Goal: Task Accomplishment & Management: Manage account settings

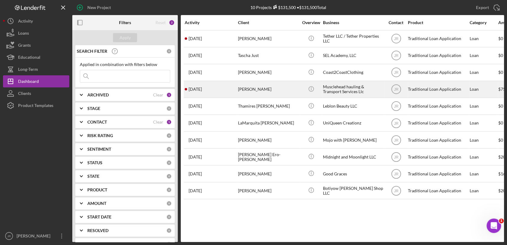
click at [251, 86] on div "[PERSON_NAME]" at bounding box center [268, 89] width 60 height 16
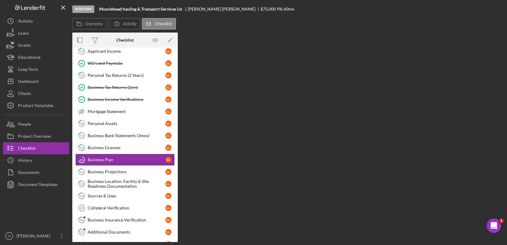
scroll to position [96, 0]
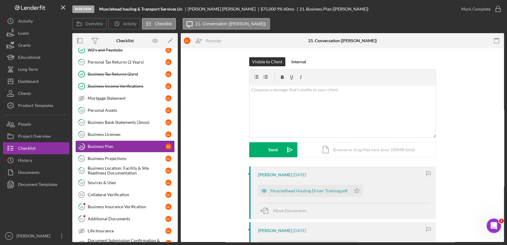
click at [203, 151] on div "Visible to Client Internal v Color teal Color pink Remove color Add row above A…" at bounding box center [342, 111] width 305 height 109
click at [442, 73] on div "Visible to Client Internal v Color teal Color pink Remove color Add row above A…" at bounding box center [342, 111] width 305 height 109
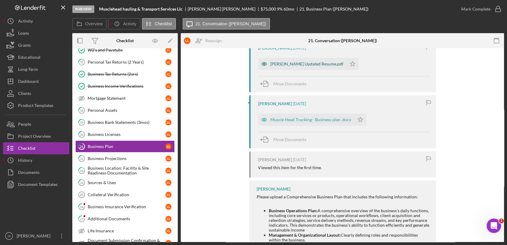
scroll to position [201, 0]
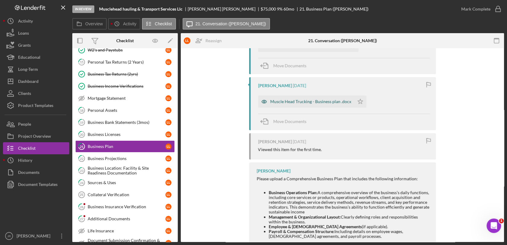
click at [316, 101] on div "Muscle Head Trucking - Business plan .docx" at bounding box center [310, 101] width 81 height 5
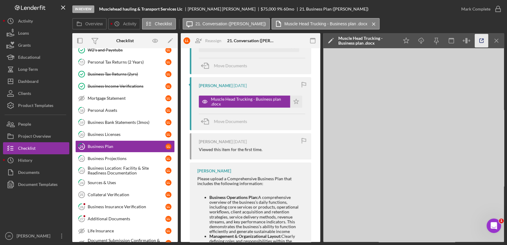
click at [479, 38] on icon "button" at bounding box center [482, 41] width 14 height 14
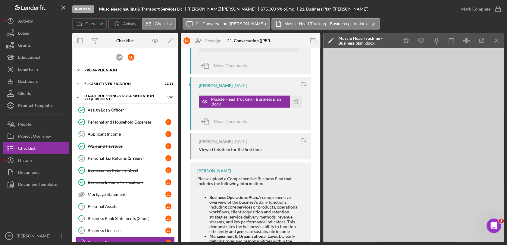
click at [82, 67] on icon "Icon/Expander" at bounding box center [78, 70] width 12 height 12
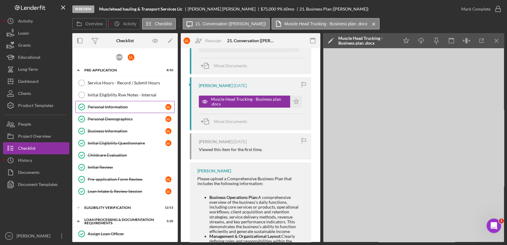
click at [120, 106] on div "Personal Information" at bounding box center [127, 106] width 78 height 5
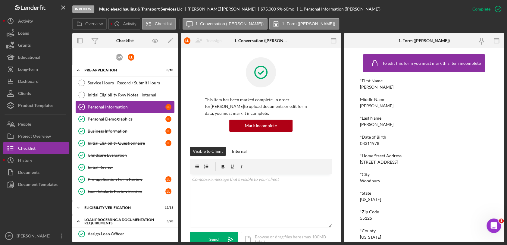
click at [392, 16] on div "In Review Musclehead hauling & Transport Services Llc Loretta Lott $75,000 $75,…" at bounding box center [269, 9] width 394 height 18
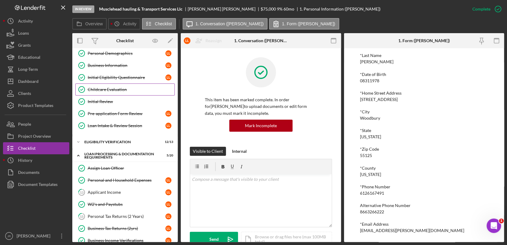
scroll to position [67, 0]
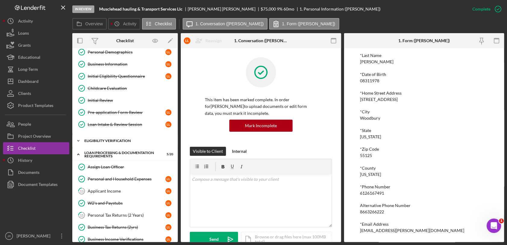
click at [92, 139] on div "Eligibility Verification" at bounding box center [127, 141] width 86 height 4
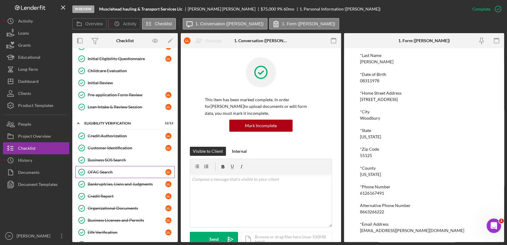
scroll to position [100, 0]
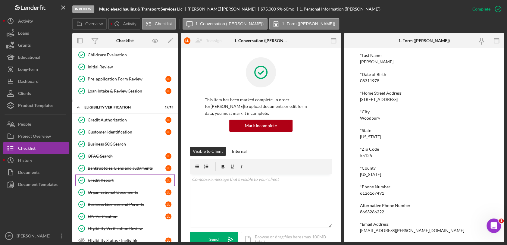
click at [110, 179] on div "Credit Report" at bounding box center [127, 180] width 78 height 5
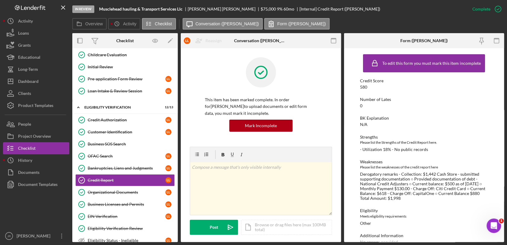
scroll to position [11, 0]
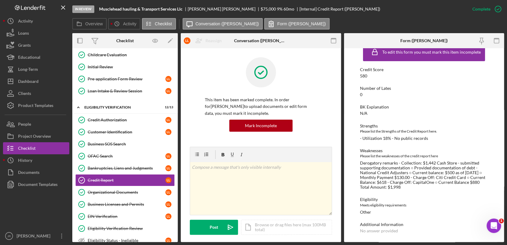
drag, startPoint x: 409, startPoint y: 186, endPoint x: 357, endPoint y: 163, distance: 57.1
click at [357, 163] on div "To edit this form you must mark this item incomplete Credit Score 580 Number of…" at bounding box center [424, 145] width 160 height 194
drag, startPoint x: 357, startPoint y: 163, endPoint x: 383, endPoint y: 173, distance: 27.8
copy div "Derogatory remarks - Collection: $1,442 Cash Store - submitted supporting docum…"
click at [408, 134] on div "Strengths Please list the Strengths of the Credit Report here. - Utilization 18…" at bounding box center [424, 131] width 128 height 17
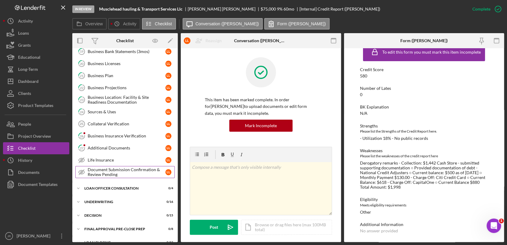
scroll to position [435, 0]
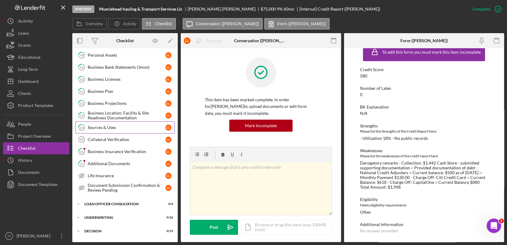
click at [108, 121] on link "24 Sources & Uses L L" at bounding box center [124, 127] width 99 height 12
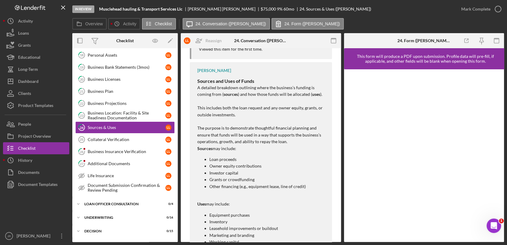
scroll to position [100, 0]
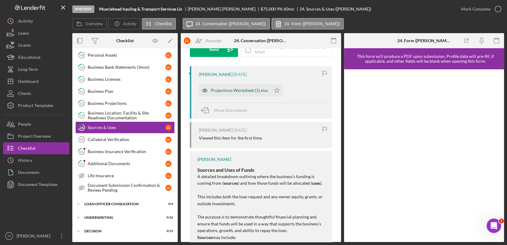
click at [239, 92] on div "Projections Worksheet (1).xlsx" at bounding box center [239, 90] width 57 height 5
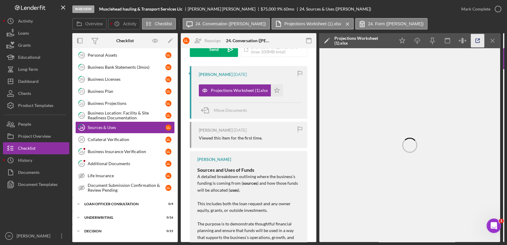
click at [477, 41] on icon "button" at bounding box center [478, 41] width 14 height 14
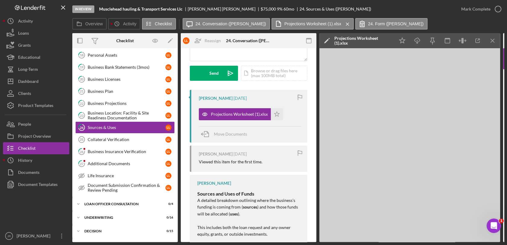
scroll to position [0, 0]
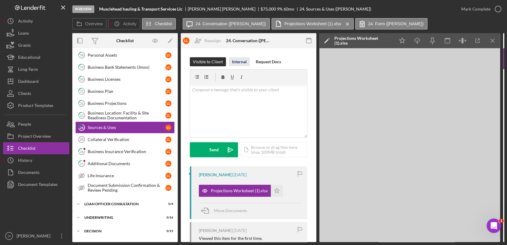
click at [238, 59] on div "Internal" at bounding box center [239, 61] width 15 height 9
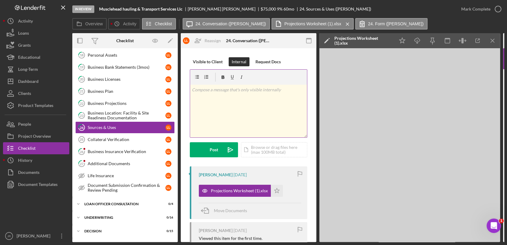
click at [243, 98] on div "v Color teal Color pink Remove color Add row above Add row below Add column bef…" at bounding box center [248, 111] width 117 height 53
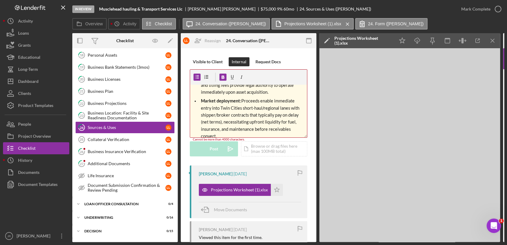
scroll to position [127, 0]
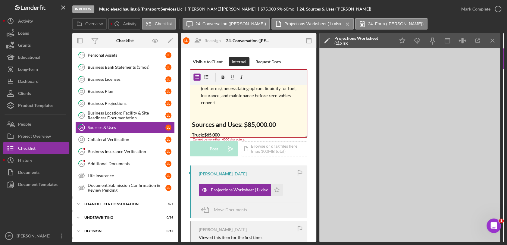
drag, startPoint x: 231, startPoint y: 103, endPoint x: 198, endPoint y: 101, distance: 33.2
click at [198, 101] on ul "Asset acquisition: Purchase of a road-ready freight truck and required equipmen…" at bounding box center [248, 40] width 117 height 132
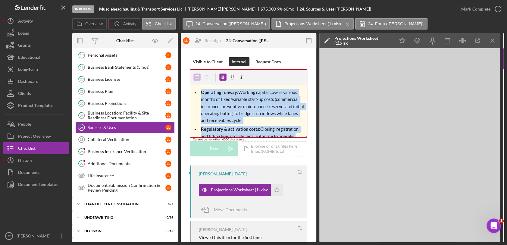
scroll to position [0, 0]
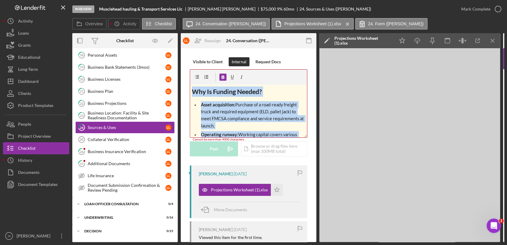
drag, startPoint x: 224, startPoint y: 104, endPoint x: 179, endPoint y: 79, distance: 51.8
click at [179, 79] on div "Overview Internal Workflow Stage In Review Icon/Dropdown Arrow Archive (can una…" at bounding box center [287, 137] width 431 height 209
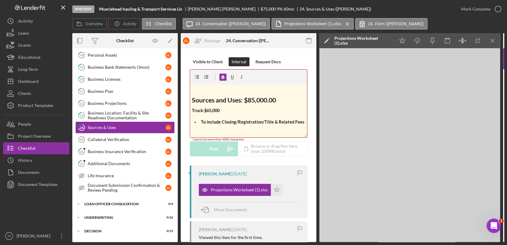
drag, startPoint x: 189, startPoint y: 98, endPoint x: 266, endPoint y: 94, distance: 76.3
click at [266, 94] on div "v Color teal Color pink Remove color Add row above Add row below Add column bef…" at bounding box center [248, 103] width 117 height 68
click at [207, 88] on p at bounding box center [249, 89] width 114 height 7
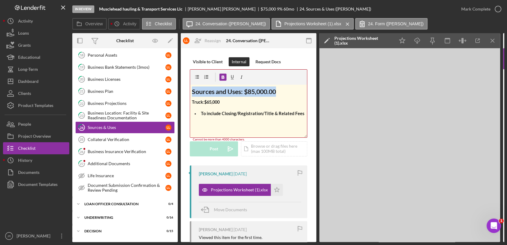
drag, startPoint x: 277, startPoint y: 89, endPoint x: 186, endPoint y: 88, distance: 90.9
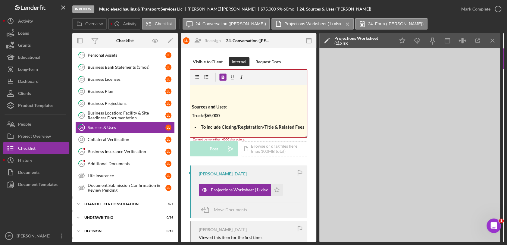
click at [197, 91] on p at bounding box center [249, 89] width 114 height 7
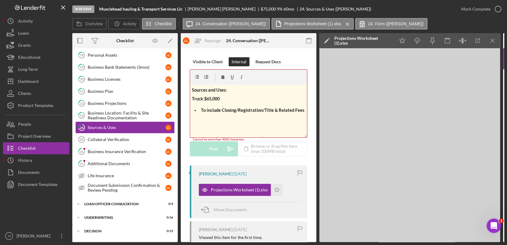
click at [226, 127] on p at bounding box center [249, 130] width 114 height 7
click at [198, 120] on p at bounding box center [250, 121] width 109 height 7
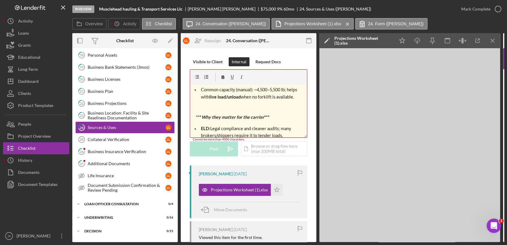
scroll to position [201, 0]
click at [196, 106] on p at bounding box center [249, 107] width 114 height 7
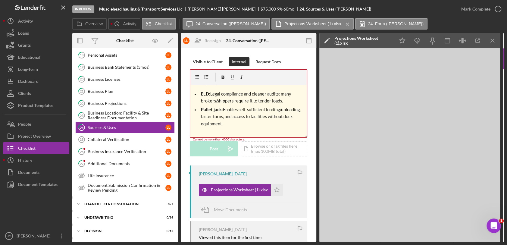
scroll to position [234, 0]
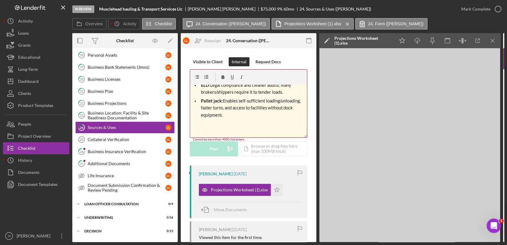
click at [197, 124] on span at bounding box center [196, 126] width 1 height 5
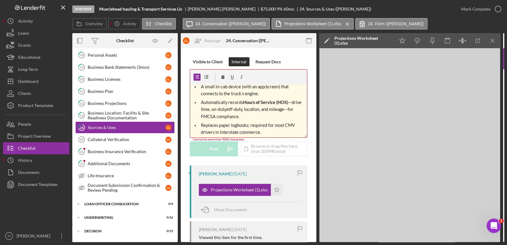
scroll to position [0, 0]
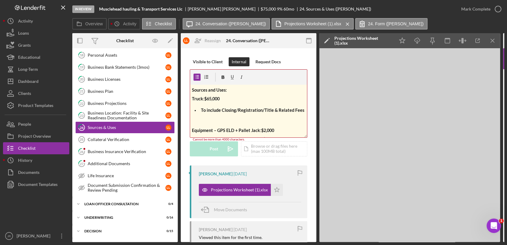
click at [216, 108] on span "To include Closing/Registration/Title & Related Fees" at bounding box center [252, 109] width 103 height 5
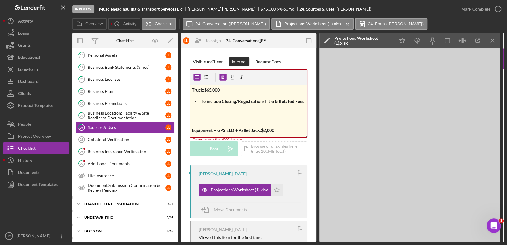
click at [191, 115] on div "v Color teal Color pink Remove color Add row above Add row below Add column bef…" at bounding box center [248, 111] width 117 height 53
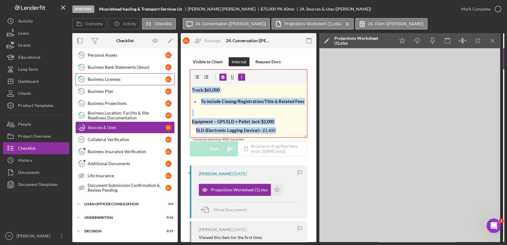
drag, startPoint x: 258, startPoint y: 127, endPoint x: 153, endPoint y: 81, distance: 115.2
click at [153, 81] on div "Overview Internal Workflow Stage In Review Icon/Dropdown Arrow Archive (can una…" at bounding box center [287, 137] width 431 height 209
drag, startPoint x: 225, startPoint y: 97, endPoint x: 207, endPoint y: 92, distance: 18.7
click at [207, 92] on span "$65,000" at bounding box center [211, 89] width 15 height 5
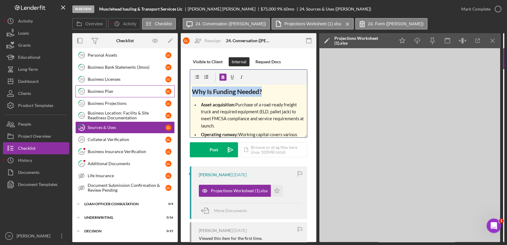
drag, startPoint x: 265, startPoint y: 92, endPoint x: 170, endPoint y: 91, distance: 94.9
click at [170, 91] on div "Overview Internal Workflow Stage In Review Icon/Dropdown Arrow Archive (can una…" at bounding box center [287, 137] width 431 height 209
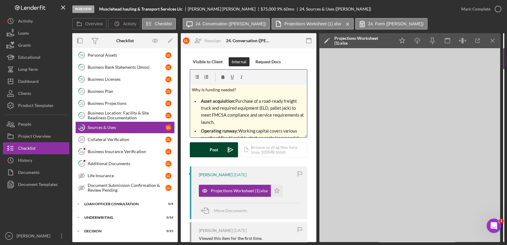
click at [215, 145] on div "Post" at bounding box center [214, 149] width 8 height 15
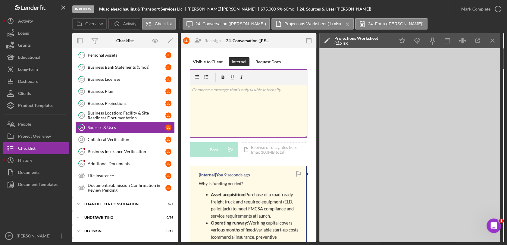
click at [234, 118] on div "v Color teal Color pink Remove color Add row above Add row below Add column bef…" at bounding box center [248, 111] width 117 height 53
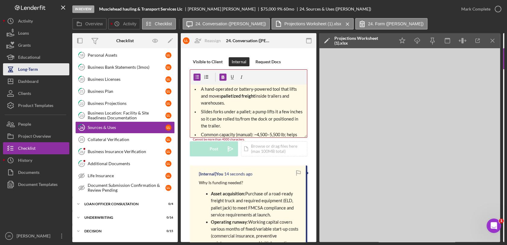
scroll to position [153, 0]
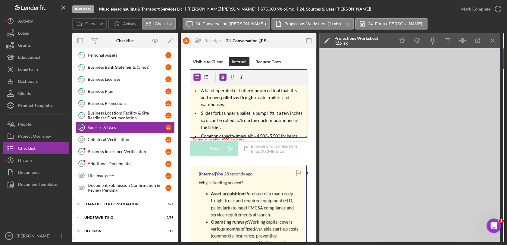
click at [283, 119] on span "Slides forks under a pallet; a pump lifts it a few inches so it can be rolled t…" at bounding box center [252, 120] width 102 height 19
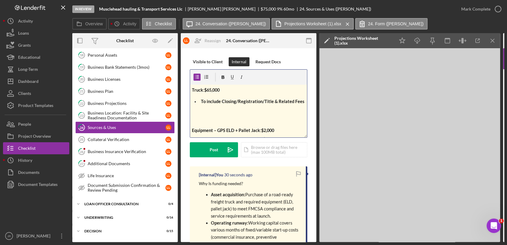
scroll to position [222, 0]
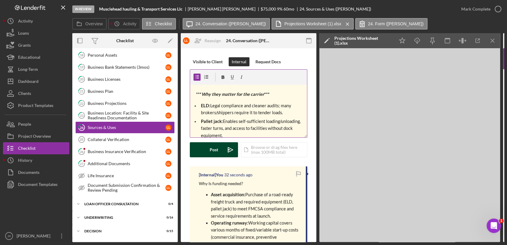
click at [217, 147] on div "Post" at bounding box center [214, 149] width 8 height 15
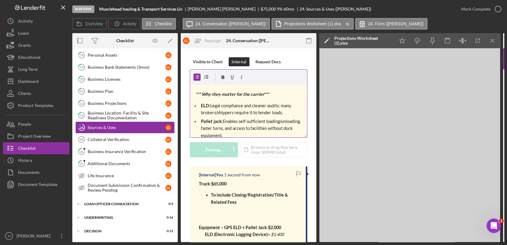
scroll to position [0, 0]
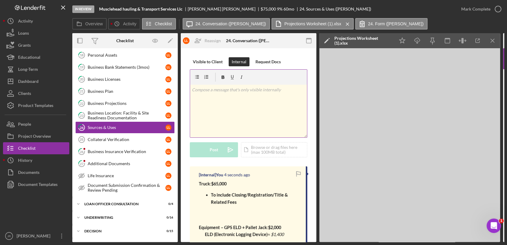
click at [220, 99] on div "v Color teal Color pink Remove color Add row above Add row below Add column bef…" at bounding box center [248, 111] width 117 height 53
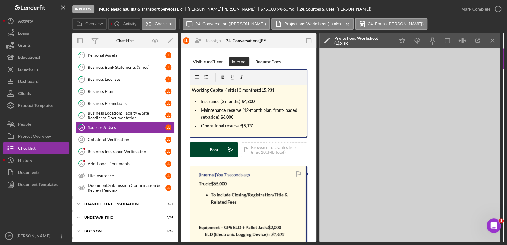
click at [225, 148] on icon "Icon/icon-invite-send" at bounding box center [230, 149] width 15 height 15
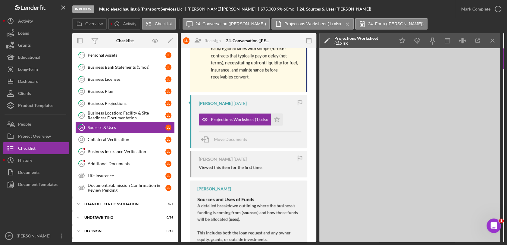
scroll to position [602, 0]
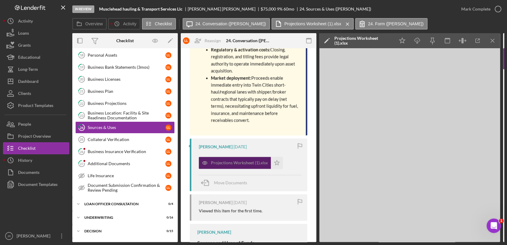
click at [229, 160] on div "Projections Worksheet (1).xlsx" at bounding box center [239, 162] width 57 height 5
click at [277, 157] on icon "Icon/Star" at bounding box center [277, 163] width 12 height 12
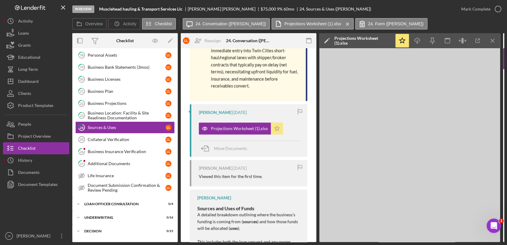
scroll to position [636, 0]
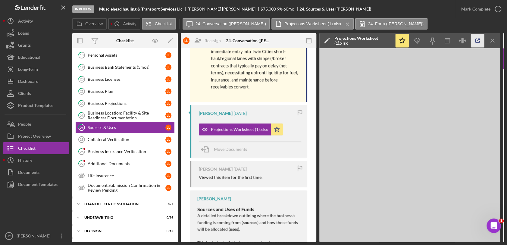
click at [479, 41] on icon "button" at bounding box center [478, 41] width 14 height 14
click at [112, 157] on link "27 Additional Documents L L" at bounding box center [124, 163] width 99 height 12
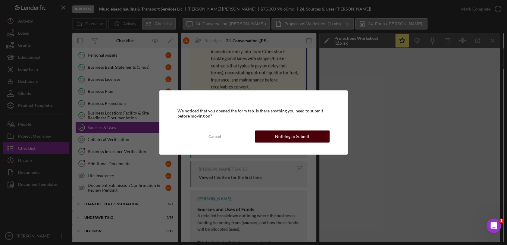
click at [305, 139] on div "Nothing to Submit" at bounding box center [292, 136] width 34 height 12
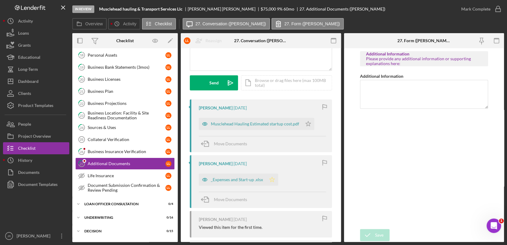
scroll to position [100, 0]
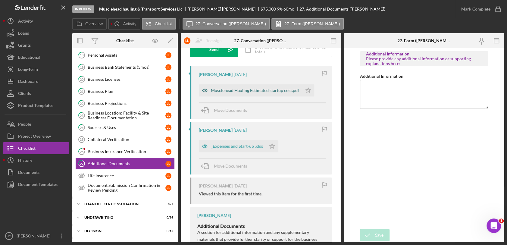
click at [252, 91] on div "Musclehead Hauling Estimated startup cost.pdf" at bounding box center [255, 90] width 88 height 5
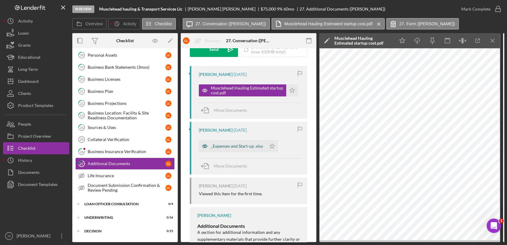
click at [248, 146] on div "_Expenses and Start-up .xlsx" at bounding box center [237, 146] width 52 height 5
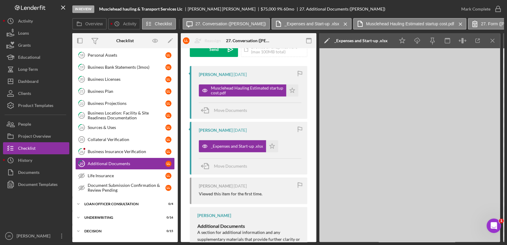
click at [253, 162] on div "Move Documents" at bounding box center [250, 166] width 102 height 16
click at [275, 105] on div "Move Documents" at bounding box center [250, 110] width 102 height 16
click at [240, 125] on div "Loretta Lott 2 months ago _Expenses and Start-up .xlsx Icon/Star Move Documents" at bounding box center [248, 148] width 117 height 53
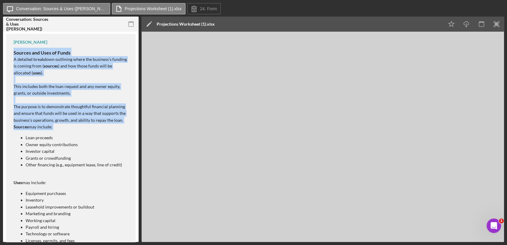
scroll to position [241, 0]
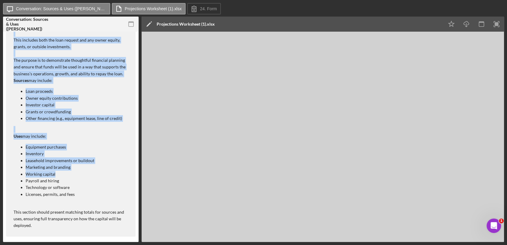
drag, startPoint x: 12, startPoint y: 72, endPoint x: 84, endPoint y: 170, distance: 122.4
click at [84, 170] on div "Jasmine Robinson Sources and Uses of Funds A detailed breakdown outlining where…" at bounding box center [70, 111] width 129 height 249
drag, startPoint x: 84, startPoint y: 170, endPoint x: 82, endPoint y: 91, distance: 79.2
click at [82, 91] on p "Loan proceeds" at bounding box center [78, 91] width 104 height 7
click at [92, 87] on div "Sources and Uses of Funds A detailed breakdown outlining where the business’s f…" at bounding box center [72, 114] width 116 height 227
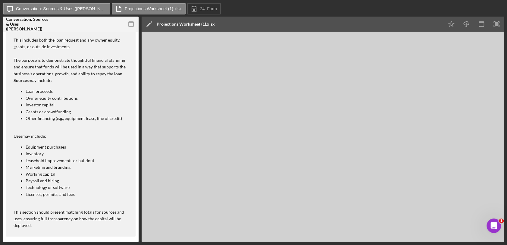
click at [86, 105] on p "Investor capital" at bounding box center [78, 104] width 104 height 7
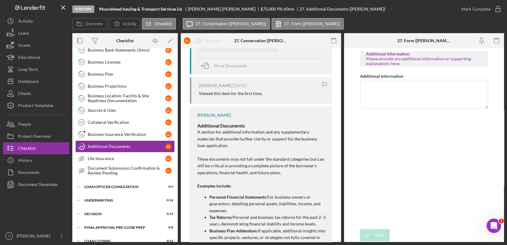
scroll to position [100, 0]
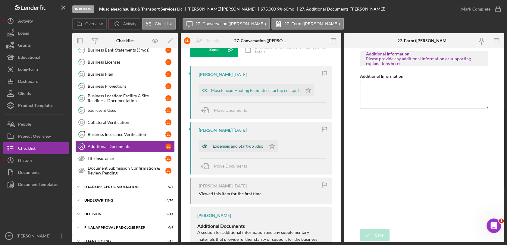
click at [239, 149] on div "_Expenses and Start-up .xlsx" at bounding box center [232, 146] width 67 height 12
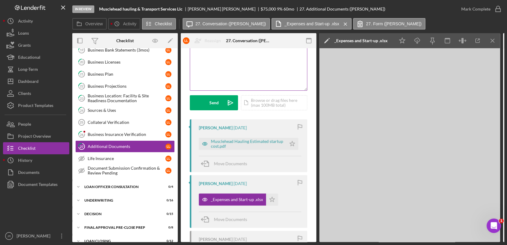
scroll to position [0, 0]
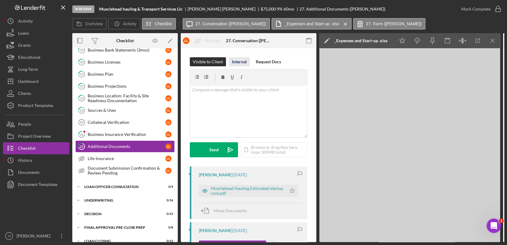
click at [241, 62] on div "Internal" at bounding box center [239, 61] width 15 height 9
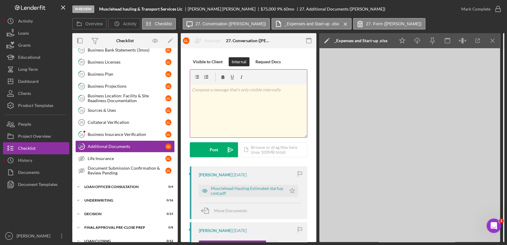
click at [241, 92] on p at bounding box center [249, 89] width 114 height 7
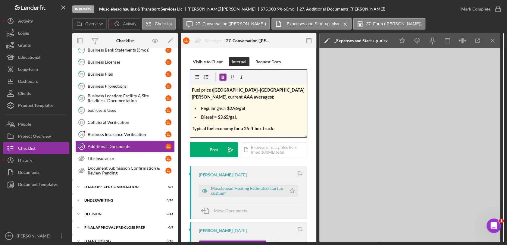
scroll to position [192, 0]
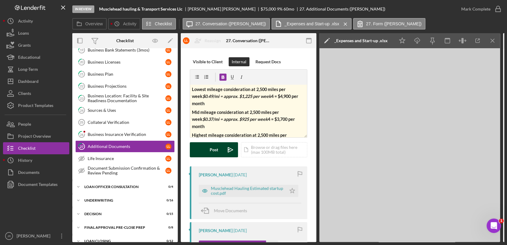
click at [203, 156] on button "Post Icon/icon-invite-send" at bounding box center [214, 149] width 48 height 15
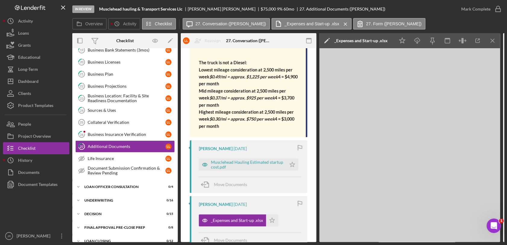
scroll to position [301, 0]
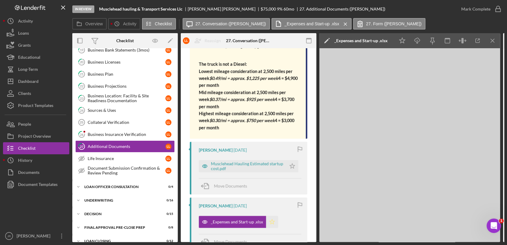
click at [271, 216] on icon "Icon/Star" at bounding box center [272, 222] width 12 height 12
click at [256, 161] on div "Musclehead Hauling Estimated startup cost.pdf" at bounding box center [247, 166] width 72 height 10
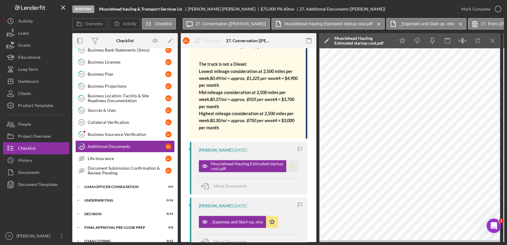
click at [288, 160] on icon "Icon/Star" at bounding box center [292, 166] width 12 height 12
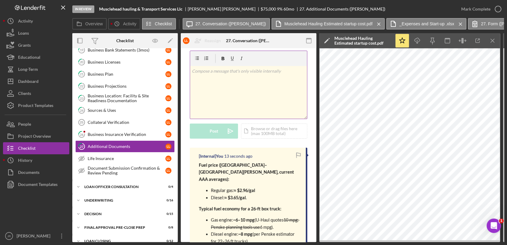
scroll to position [0, 0]
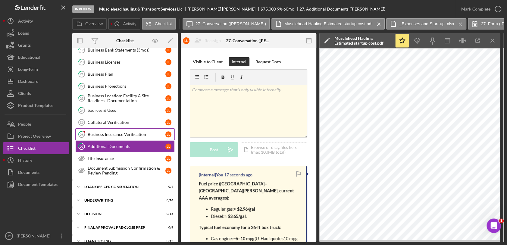
click at [111, 134] on div "Business Insurance Verification" at bounding box center [127, 134] width 78 height 5
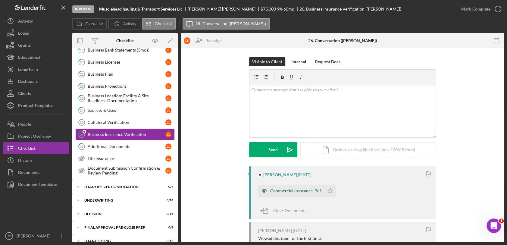
click at [295, 190] on div "Commercial insurance .Pdf" at bounding box center [295, 190] width 51 height 5
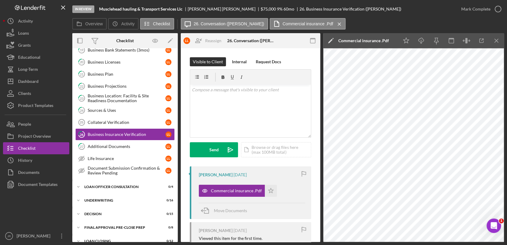
click at [242, 58] on div "Internal" at bounding box center [239, 61] width 15 height 9
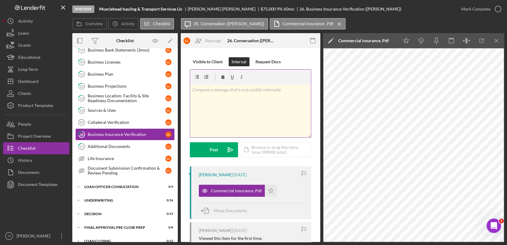
click at [242, 101] on div "v Color teal Color pink Remove color Add row above Add row below Add column bef…" at bounding box center [250, 111] width 121 height 53
click at [235, 114] on p "Person Insured is" at bounding box center [250, 113] width 117 height 7
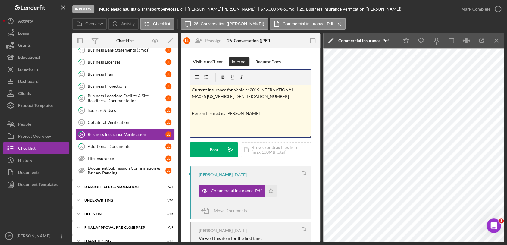
click at [265, 112] on p "Person Insured is: Damion Williams" at bounding box center [250, 113] width 117 height 7
click at [192, 89] on p "Current Insurance for Vehicle: 2019 INTERNATIONAL MA025 1HTMMMML2KH691833" at bounding box center [250, 93] width 117 height 14
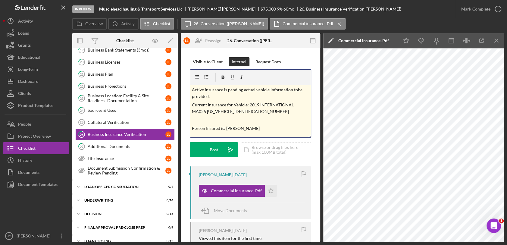
click at [296, 91] on p "Active insurance is pending actual vehicle information tobe provided." at bounding box center [250, 93] width 117 height 14
click at [261, 95] on p "Active insurance is pending actual vehicle information to be provided." at bounding box center [250, 93] width 117 height 14
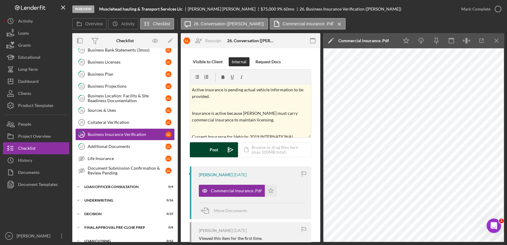
click at [223, 145] on icon "Icon/icon-invite-send" at bounding box center [230, 149] width 15 height 15
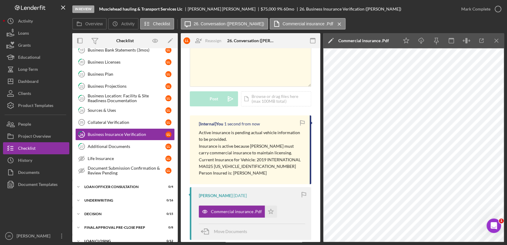
scroll to position [134, 0]
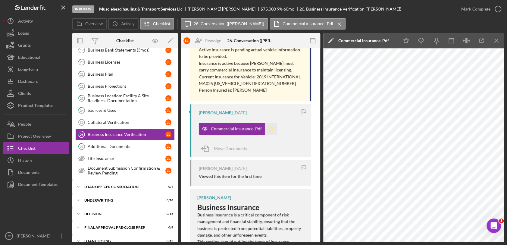
click at [269, 130] on polygon "button" at bounding box center [270, 128] width 5 height 5
click at [125, 121] on div "Collateral Verification" at bounding box center [127, 122] width 78 height 5
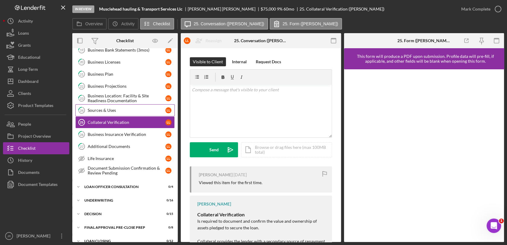
click at [125, 111] on div "Sources & Uses" at bounding box center [127, 110] width 78 height 5
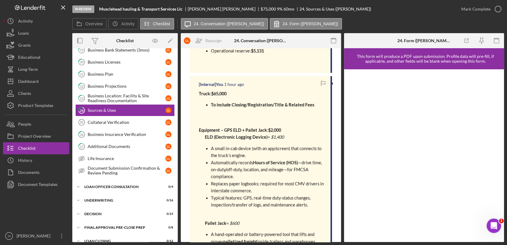
scroll to position [167, 0]
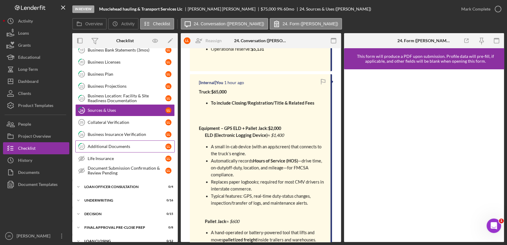
drag, startPoint x: 115, startPoint y: 143, endPoint x: 119, endPoint y: 142, distance: 3.7
click at [115, 144] on div "Additional Documents" at bounding box center [127, 146] width 78 height 5
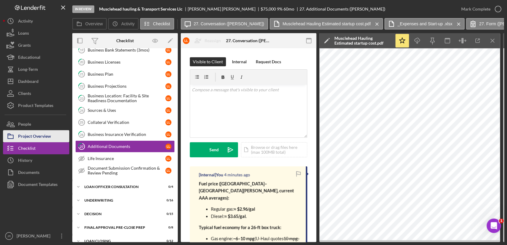
click at [36, 136] on div "Project Overview" at bounding box center [34, 137] width 33 height 14
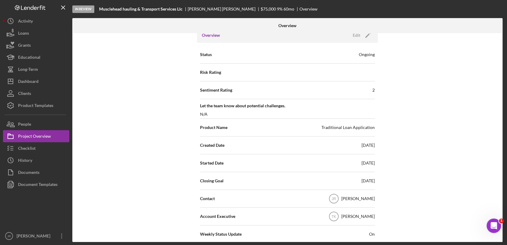
scroll to position [33, 0]
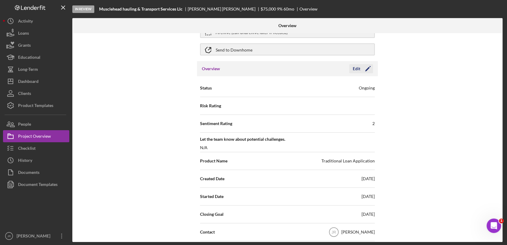
click at [360, 68] on icon "Icon/Edit" at bounding box center [367, 68] width 15 height 15
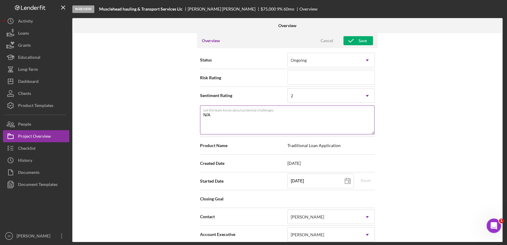
scroll to position [134, 0]
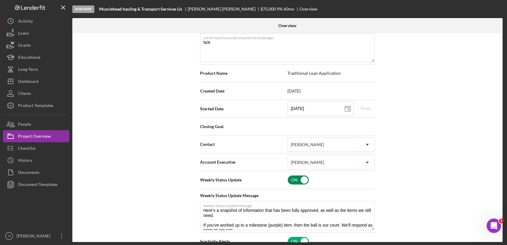
click at [298, 179] on input "checkbox" at bounding box center [298, 179] width 21 height 9
checkbox input "false"
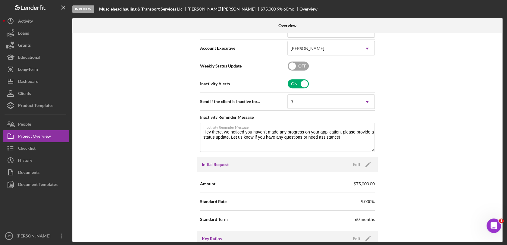
scroll to position [267, 0]
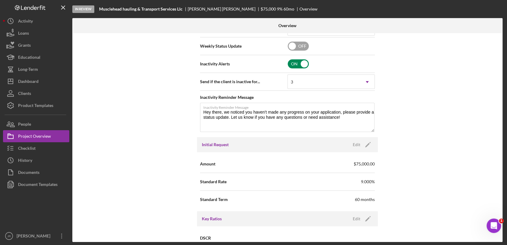
click at [296, 67] on input "checkbox" at bounding box center [298, 63] width 21 height 9
checkbox input "false"
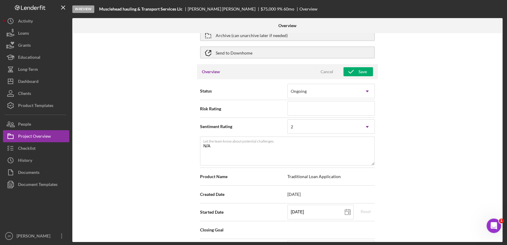
scroll to position [0, 0]
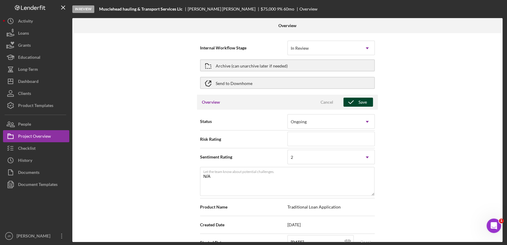
click at [358, 103] on div "Save" at bounding box center [362, 102] width 8 height 9
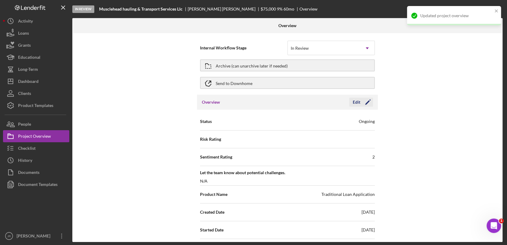
click at [362, 99] on icon "Icon/Edit" at bounding box center [367, 102] width 15 height 15
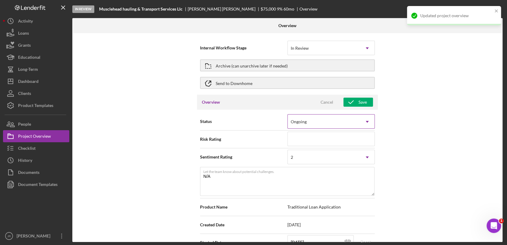
click at [324, 123] on div "Ongoing" at bounding box center [324, 122] width 72 height 14
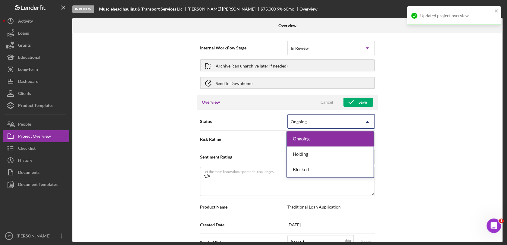
click at [413, 119] on div "Internal Workflow Stage In Review Icon/Dropdown Arrow Archive (can unarchive la…" at bounding box center [287, 137] width 430 height 209
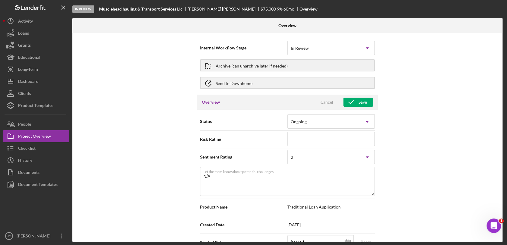
drag, startPoint x: 400, startPoint y: 85, endPoint x: 386, endPoint y: 96, distance: 17.6
click at [399, 86] on div "Internal Workflow Stage In Review Icon/Dropdown Arrow Archive (can unarchive la…" at bounding box center [287, 137] width 430 height 209
click at [326, 104] on div "Cancel" at bounding box center [326, 102] width 13 height 9
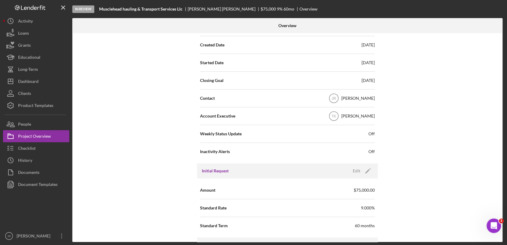
scroll to position [201, 0]
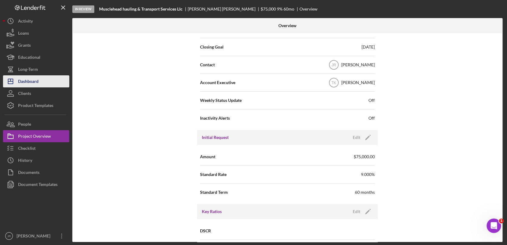
click at [31, 81] on div "Dashboard" at bounding box center [28, 82] width 20 height 14
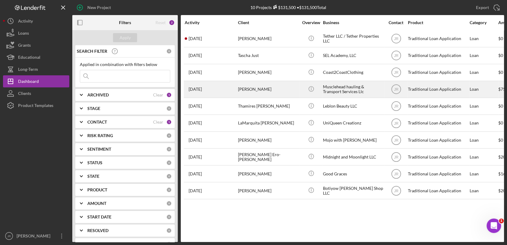
click at [320, 87] on div "Icon/Info" at bounding box center [311, 89] width 23 height 16
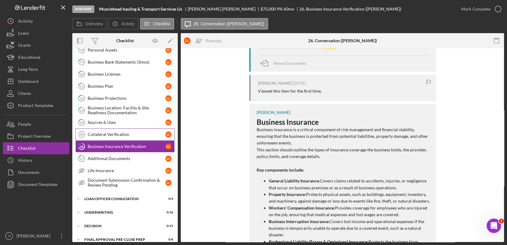
scroll to position [156, 0]
click at [116, 160] on link "27 Additional Documents L L" at bounding box center [124, 159] width 99 height 12
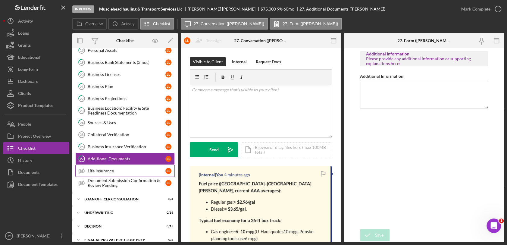
click at [105, 170] on div "Life Insurance" at bounding box center [127, 170] width 78 height 5
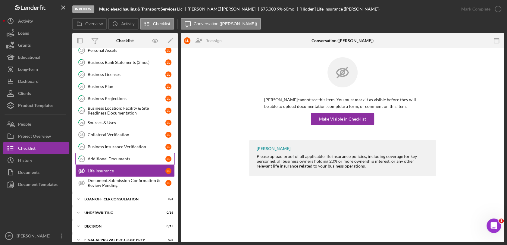
click at [113, 156] on div "Additional Documents" at bounding box center [127, 158] width 78 height 5
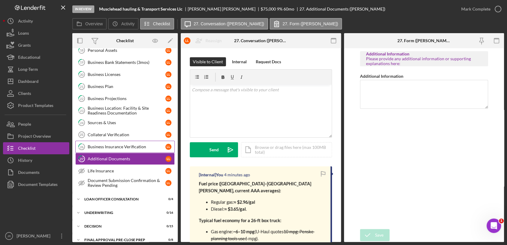
click at [122, 141] on link "26 Business Insurance Verification L L" at bounding box center [124, 147] width 99 height 12
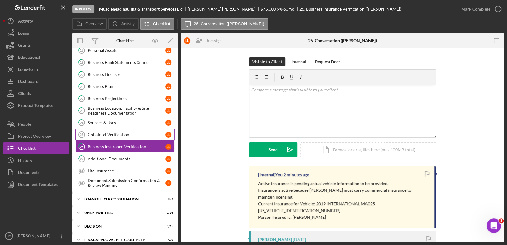
click at [129, 133] on div "Collateral Verification" at bounding box center [127, 134] width 78 height 5
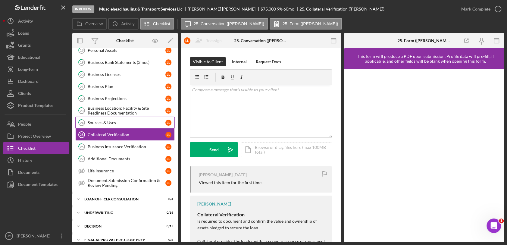
click at [127, 118] on link "24 Sources & Uses L L" at bounding box center [124, 123] width 99 height 12
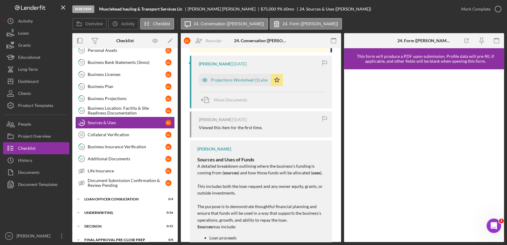
scroll to position [602, 0]
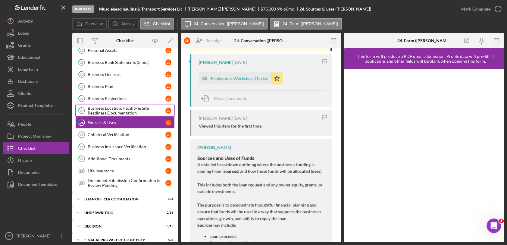
click at [140, 110] on div "Business Location: Facility & Site Readiness Documentation" at bounding box center [127, 111] width 78 height 10
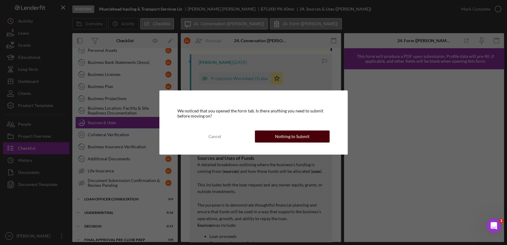
click at [268, 135] on button "Nothing to Submit" at bounding box center [292, 136] width 74 height 12
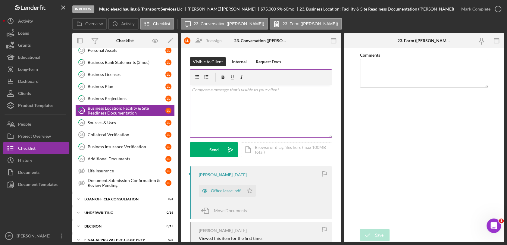
scroll to position [67, 0]
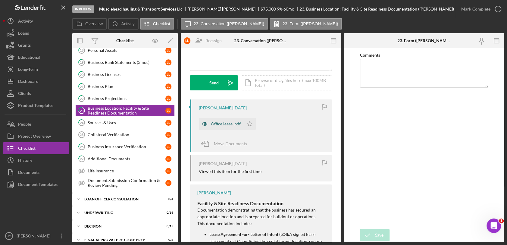
click at [230, 122] on div "Office lease .pdf" at bounding box center [226, 123] width 30 height 5
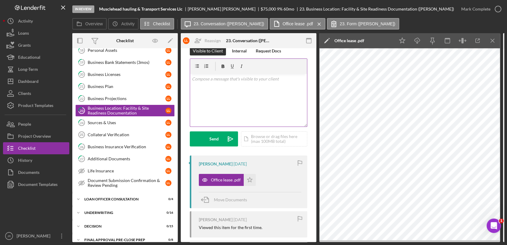
scroll to position [0, 0]
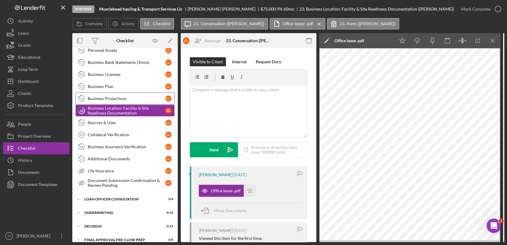
click at [122, 97] on div "Business Projections" at bounding box center [127, 98] width 78 height 5
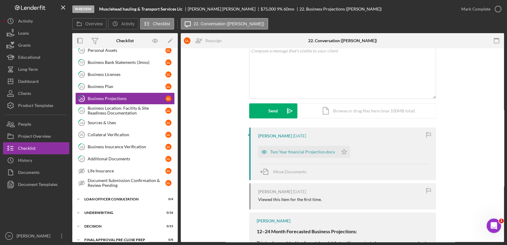
scroll to position [40, 0]
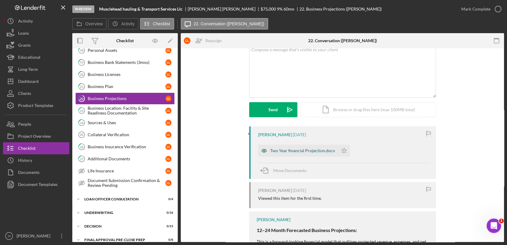
click at [301, 149] on div "Two Year financial Projection.docx" at bounding box center [302, 150] width 65 height 5
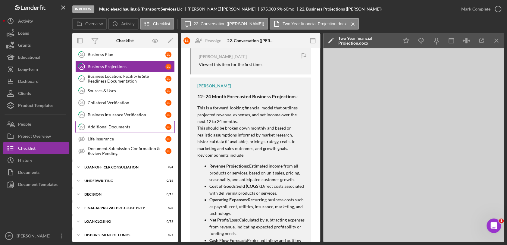
scroll to position [189, 0]
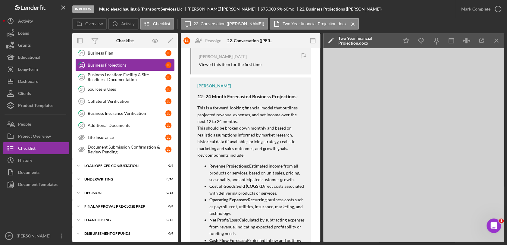
drag, startPoint x: 118, startPoint y: 125, endPoint x: 173, endPoint y: 129, distance: 55.5
click at [118, 125] on div "Additional Documents" at bounding box center [127, 125] width 78 height 5
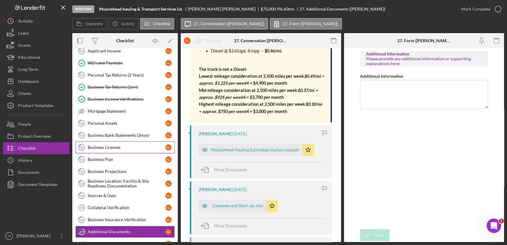
scroll to position [89, 0]
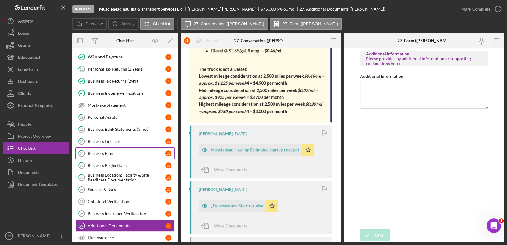
click at [113, 151] on div "Business Plan" at bounding box center [127, 153] width 78 height 5
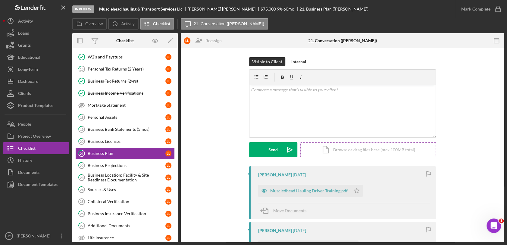
scroll to position [67, 0]
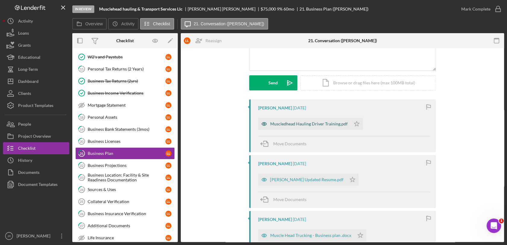
click at [314, 123] on div "Muscledhead Hauling Driver Training.pdf" at bounding box center [308, 123] width 77 height 5
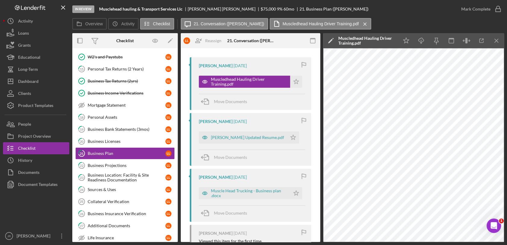
scroll to position [134, 0]
